Goal: Task Accomplishment & Management: Use online tool/utility

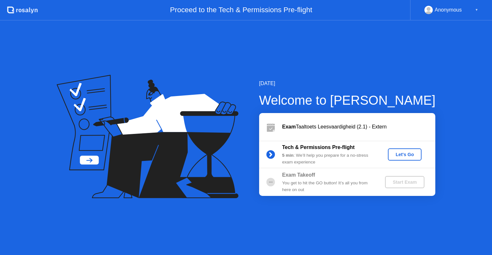
click at [397, 153] on div "Let's Go" at bounding box center [405, 154] width 29 height 5
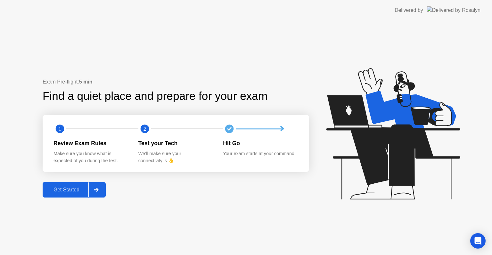
click at [73, 189] on div "Get Started" at bounding box center [67, 190] width 44 height 6
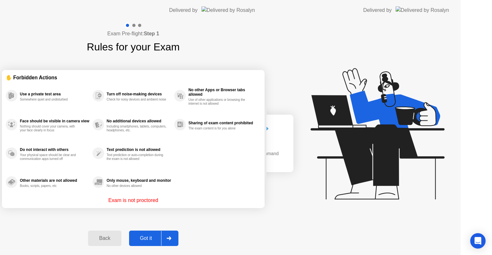
click at [73, 189] on div "Exam Pre-flight: Step 1 Rules for your Exam ✋ Forbidden Actions Use a private t…" at bounding box center [133, 138] width 267 height 234
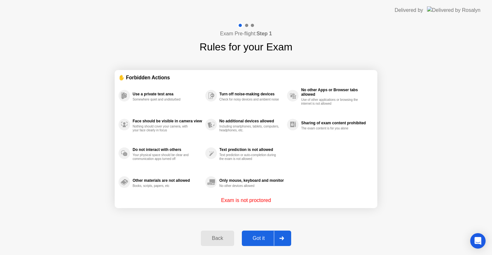
click at [262, 236] on div "Got it" at bounding box center [259, 238] width 30 height 6
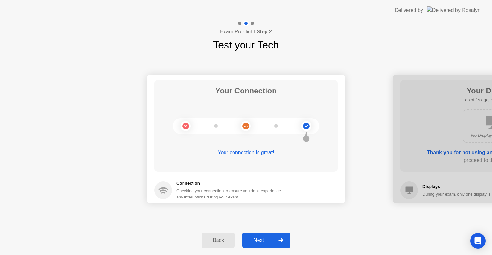
click at [262, 237] on div "Next" at bounding box center [259, 240] width 29 height 6
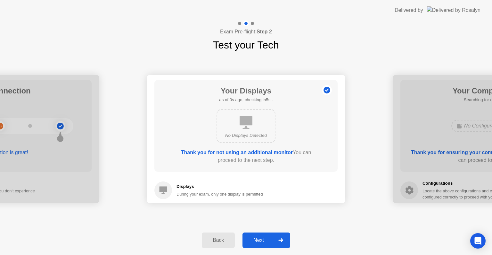
click at [262, 237] on div "Next" at bounding box center [259, 240] width 29 height 6
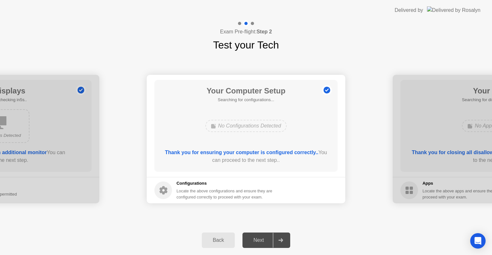
click at [262, 237] on div "Next" at bounding box center [259, 240] width 29 height 6
click at [263, 238] on div "Next" at bounding box center [259, 240] width 29 height 6
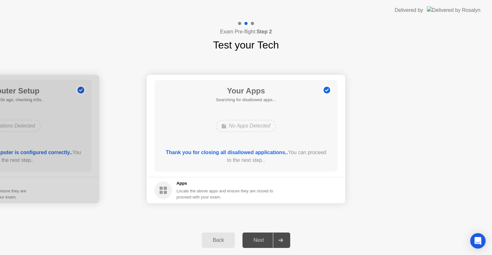
click at [315, 192] on footer "Apps Locate the above apps and ensure they are closed to proceed with your exam." at bounding box center [246, 190] width 199 height 26
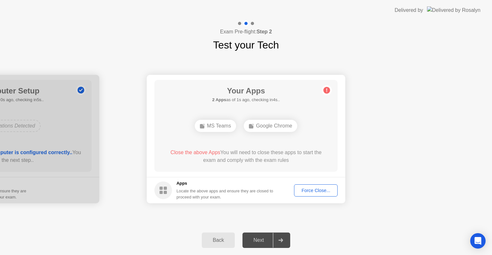
click at [310, 192] on div "Force Close..." at bounding box center [315, 190] width 39 height 5
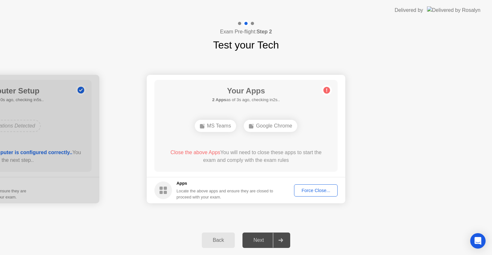
click at [308, 192] on div "Force Close..." at bounding box center [315, 190] width 39 height 5
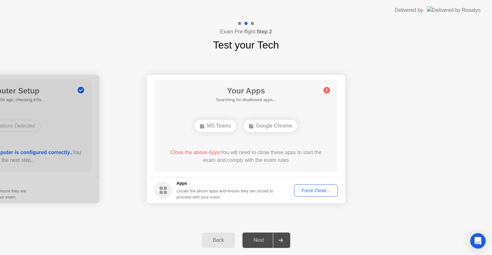
click at [312, 188] on div "Force Close..." at bounding box center [315, 190] width 39 height 5
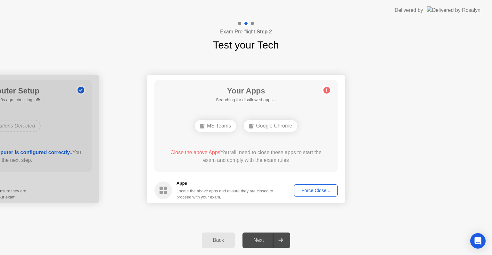
click at [308, 188] on div "Force Close..." at bounding box center [315, 190] width 39 height 5
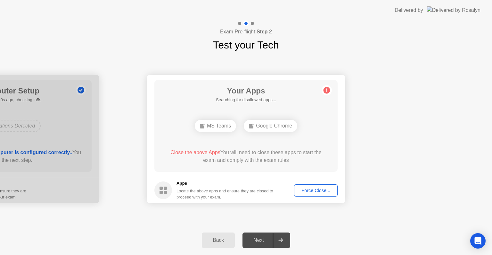
click at [300, 190] on div "Force Close..." at bounding box center [315, 190] width 39 height 5
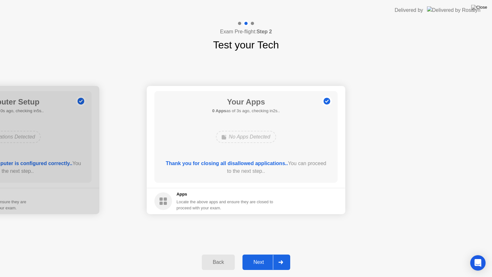
click at [257, 254] on button "Next" at bounding box center [267, 262] width 48 height 15
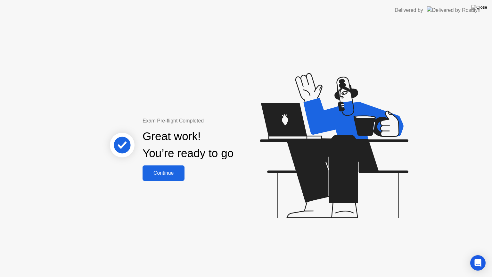
click at [175, 176] on div "Continue" at bounding box center [164, 173] width 38 height 6
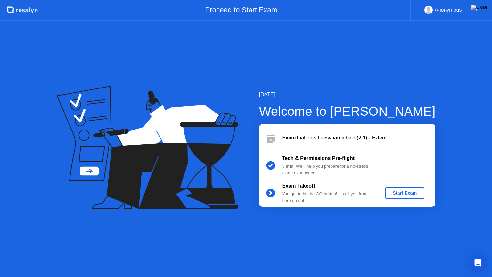
click at [395, 195] on div "Start Exam" at bounding box center [405, 192] width 34 height 5
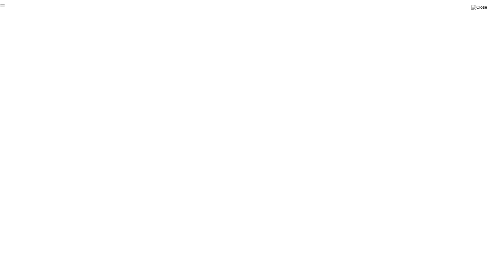
click at [5, 6] on button "End Proctoring Session" at bounding box center [2, 5] width 5 height 2
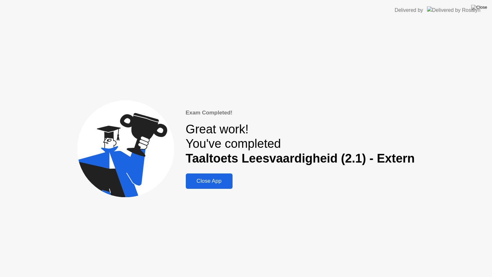
click at [218, 182] on div "Close App" at bounding box center [209, 181] width 43 height 6
